Goal: Information Seeking & Learning: Understand process/instructions

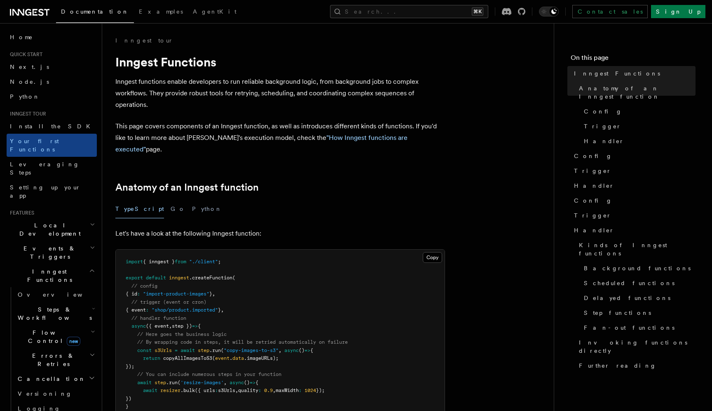
click at [281, 200] on div "TypeScript Go Python" at bounding box center [280, 209] width 330 height 19
click at [43, 291] on span "Overview" at bounding box center [60, 294] width 85 height 7
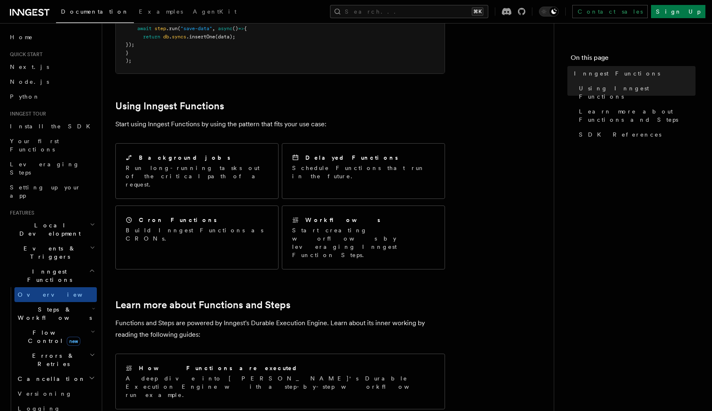
scroll to position [562, 0]
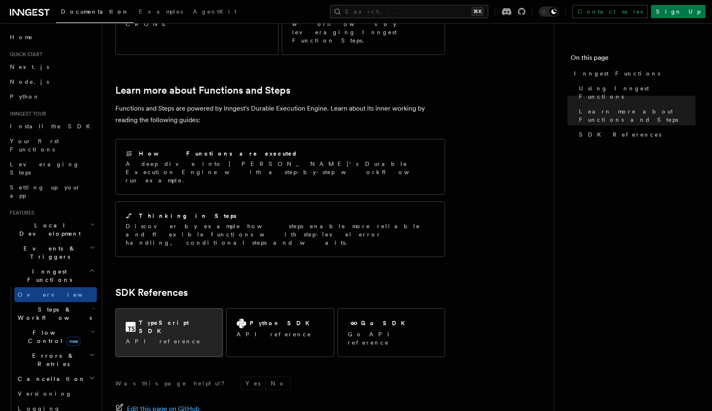
click at [176, 337] on p "API reference" at bounding box center [169, 341] width 87 height 8
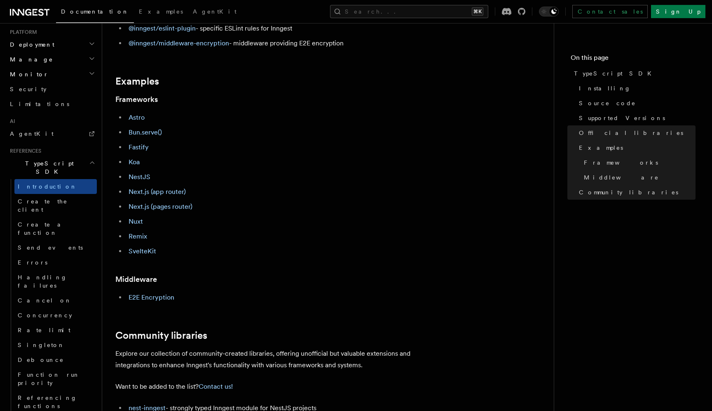
scroll to position [424, 0]
click at [56, 220] on span "Create a function" at bounding box center [42, 227] width 49 height 15
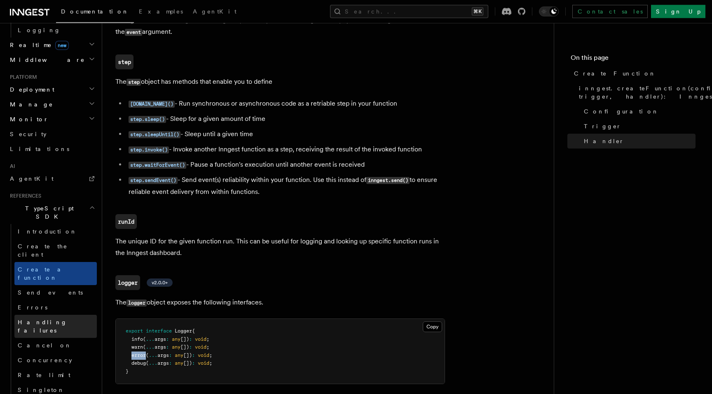
scroll to position [1806, 0]
click at [31, 319] on span "Handling failures" at bounding box center [42, 326] width 49 height 15
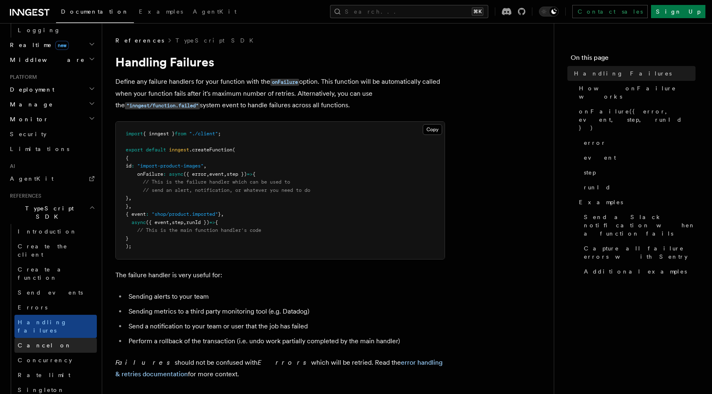
click at [30, 342] on span "Cancel on" at bounding box center [45, 345] width 54 height 7
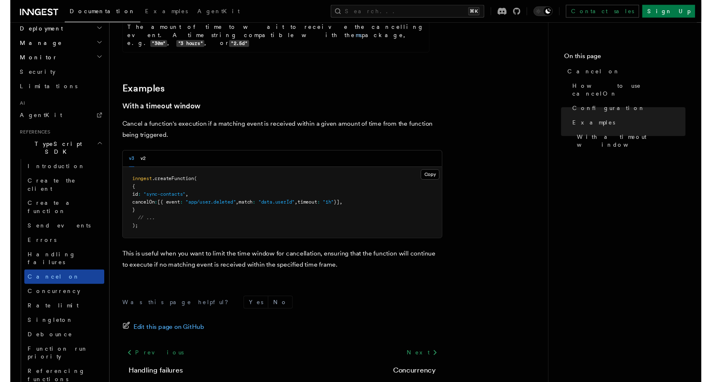
scroll to position [443, 0]
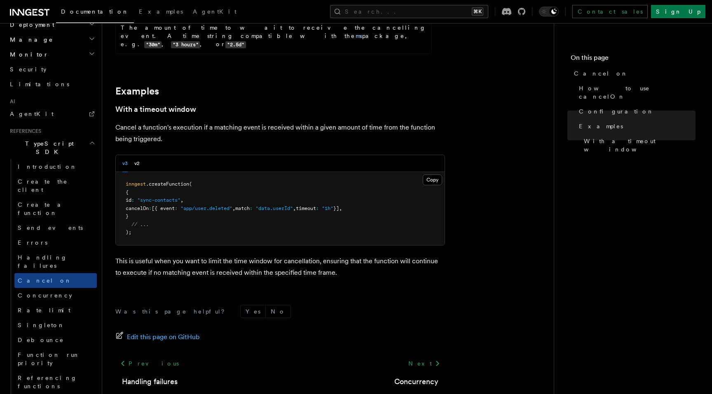
click at [225, 255] on p "This is useful when you want to limit the time window for cancellation, ensurin…" at bounding box center [280, 266] width 330 height 23
